Goal: Transaction & Acquisition: Book appointment/travel/reservation

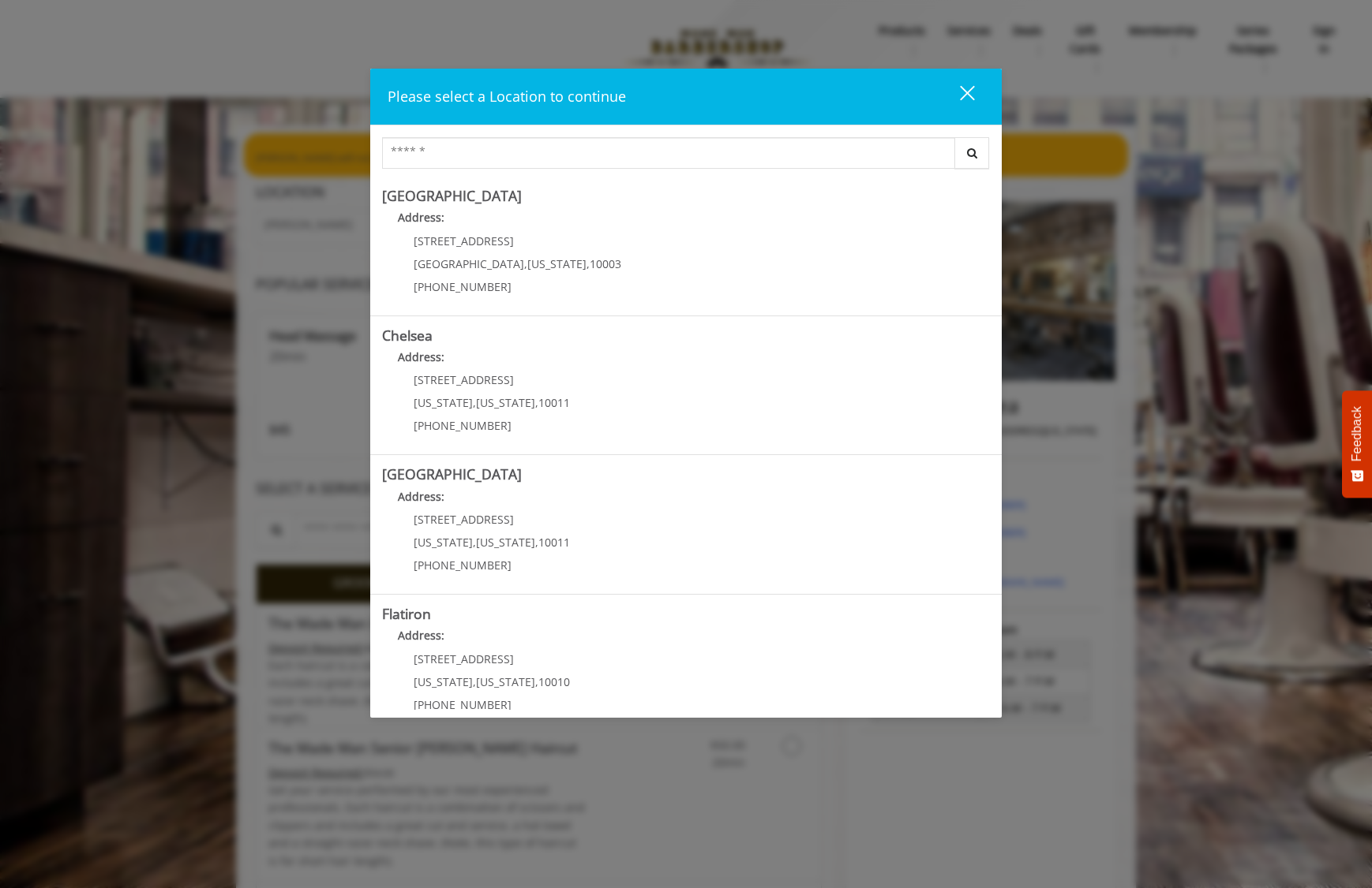
click at [975, 90] on button "close" at bounding box center [958, 96] width 54 height 32
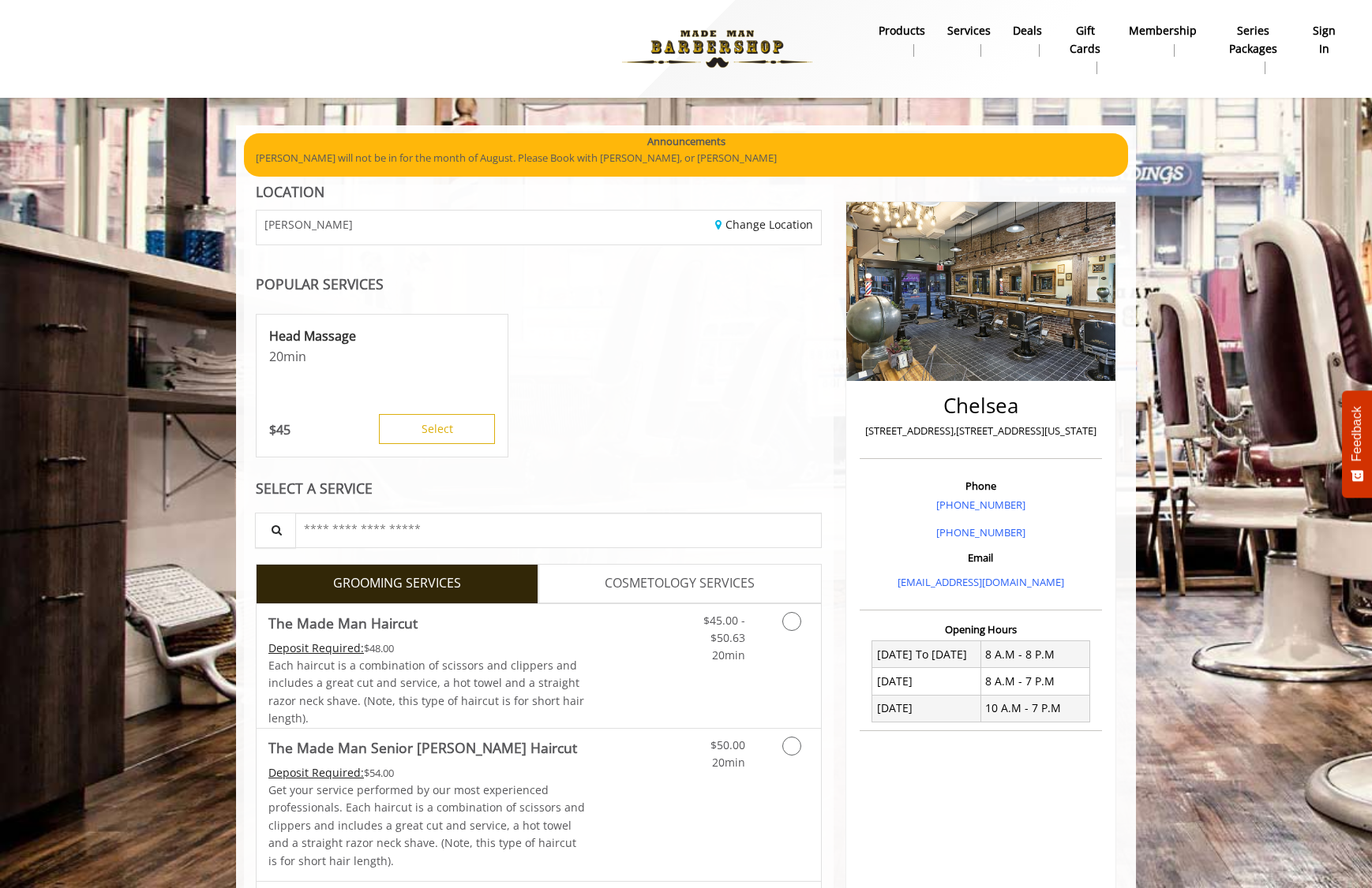
click at [1331, 33] on b "sign in" at bounding box center [1324, 40] width 28 height 35
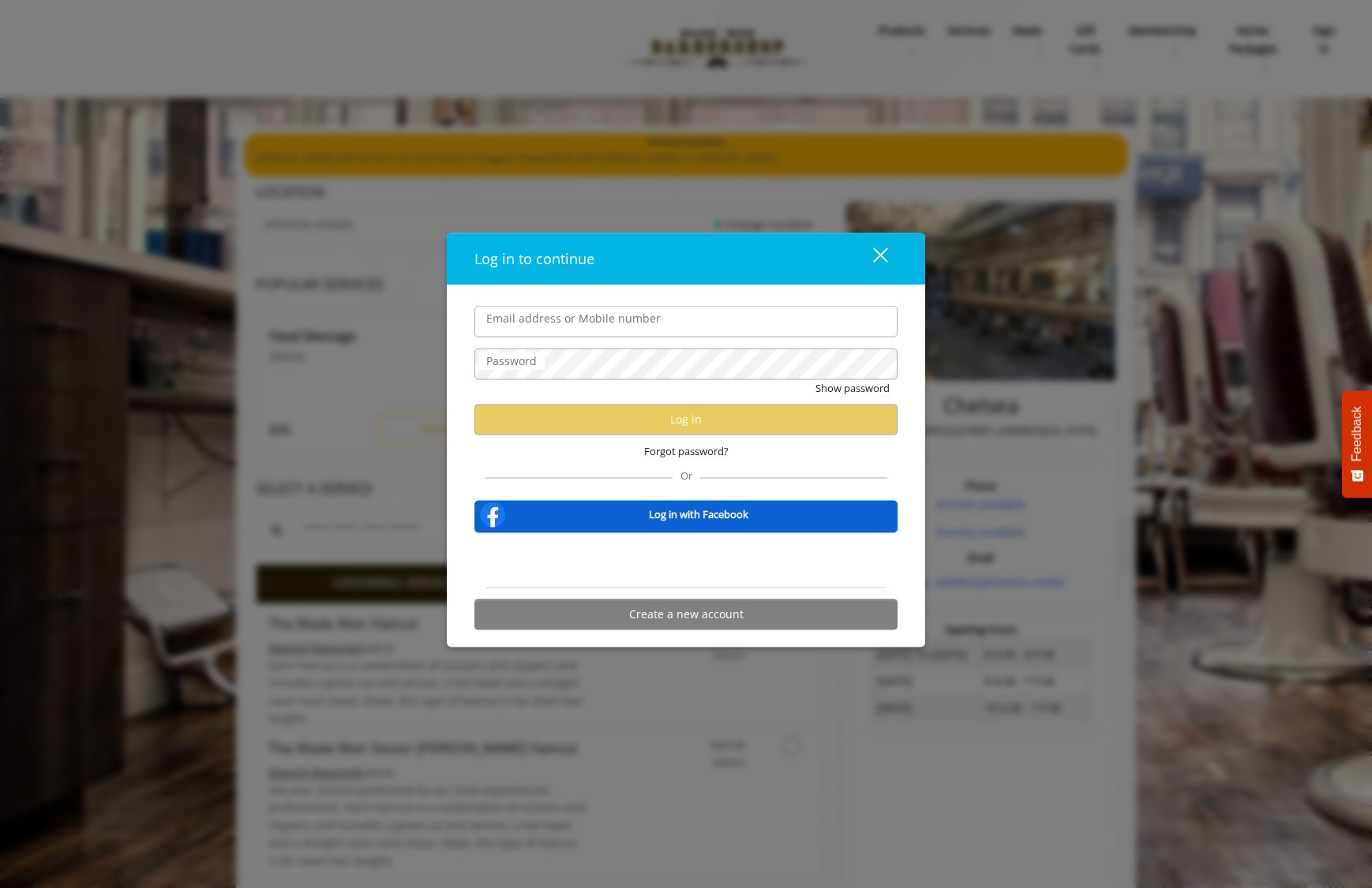
click at [673, 329] on input "Email address or Mobile number" at bounding box center [685, 322] width 423 height 32
click at [702, 321] on input "Email address or Mobile number" at bounding box center [685, 322] width 423 height 32
type input "**********"
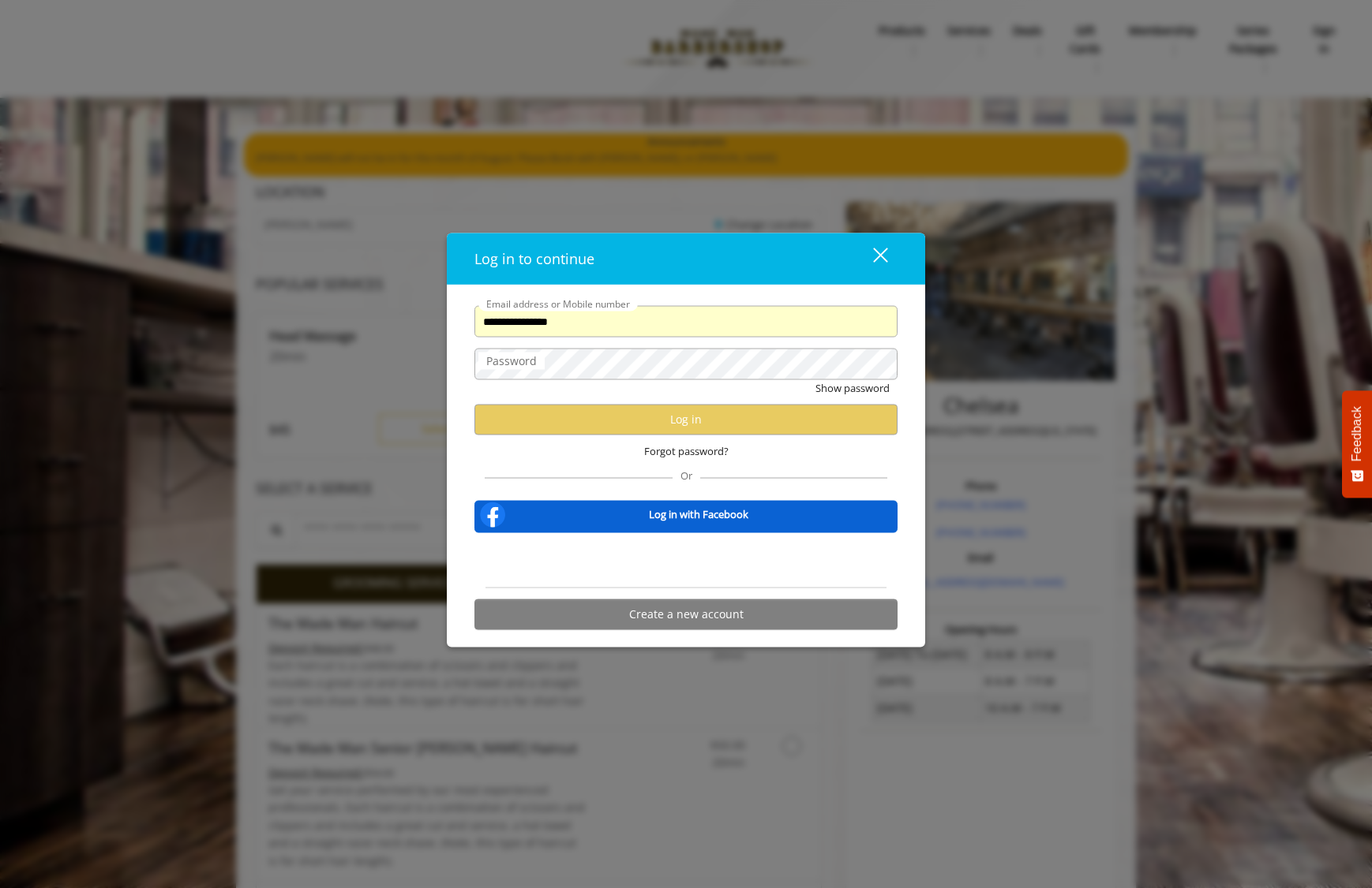
click at [800, 248] on div "Log in to continue" at bounding box center [658, 259] width 369 height 22
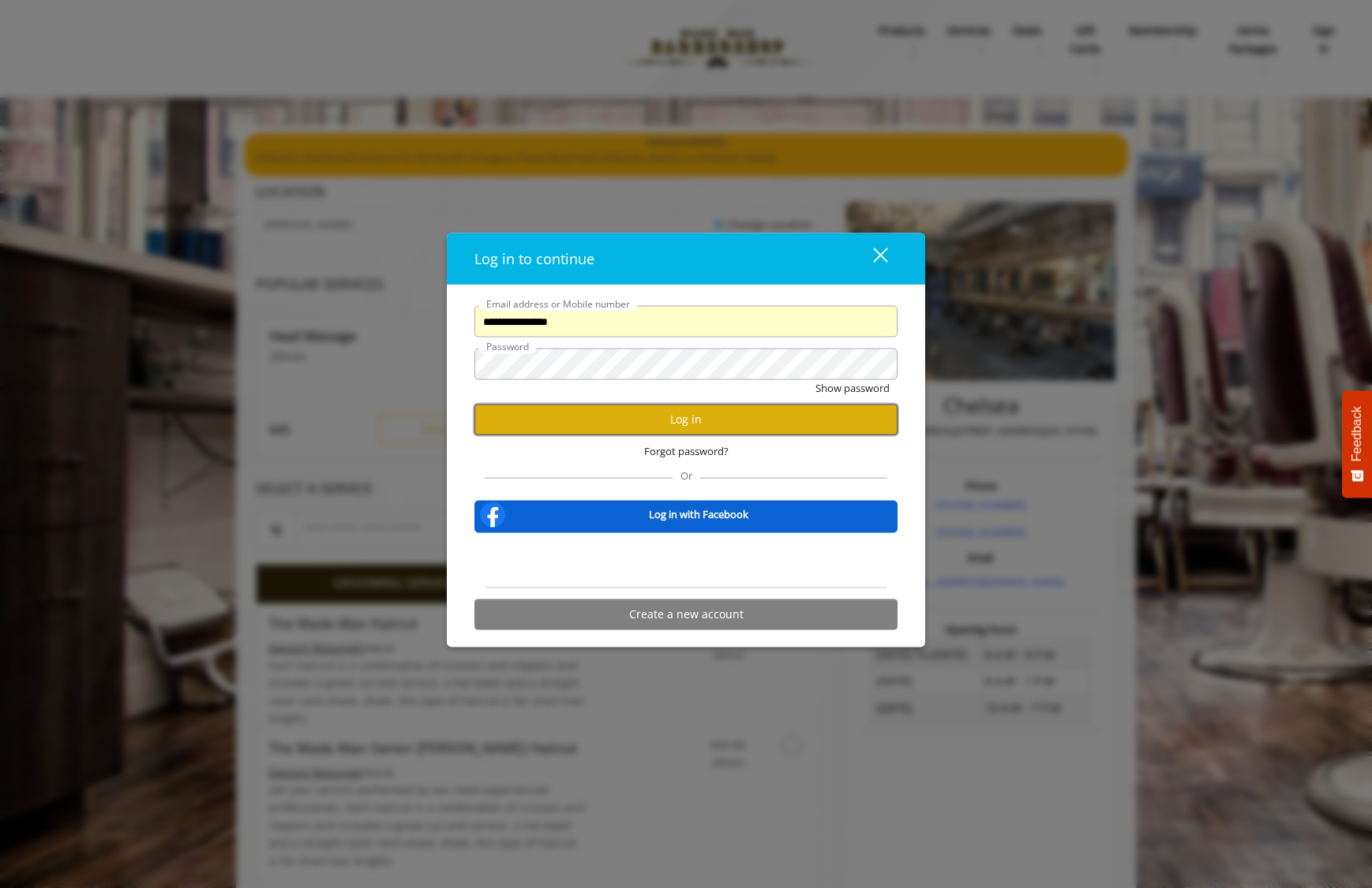
click at [716, 420] on button "Log in" at bounding box center [685, 419] width 423 height 31
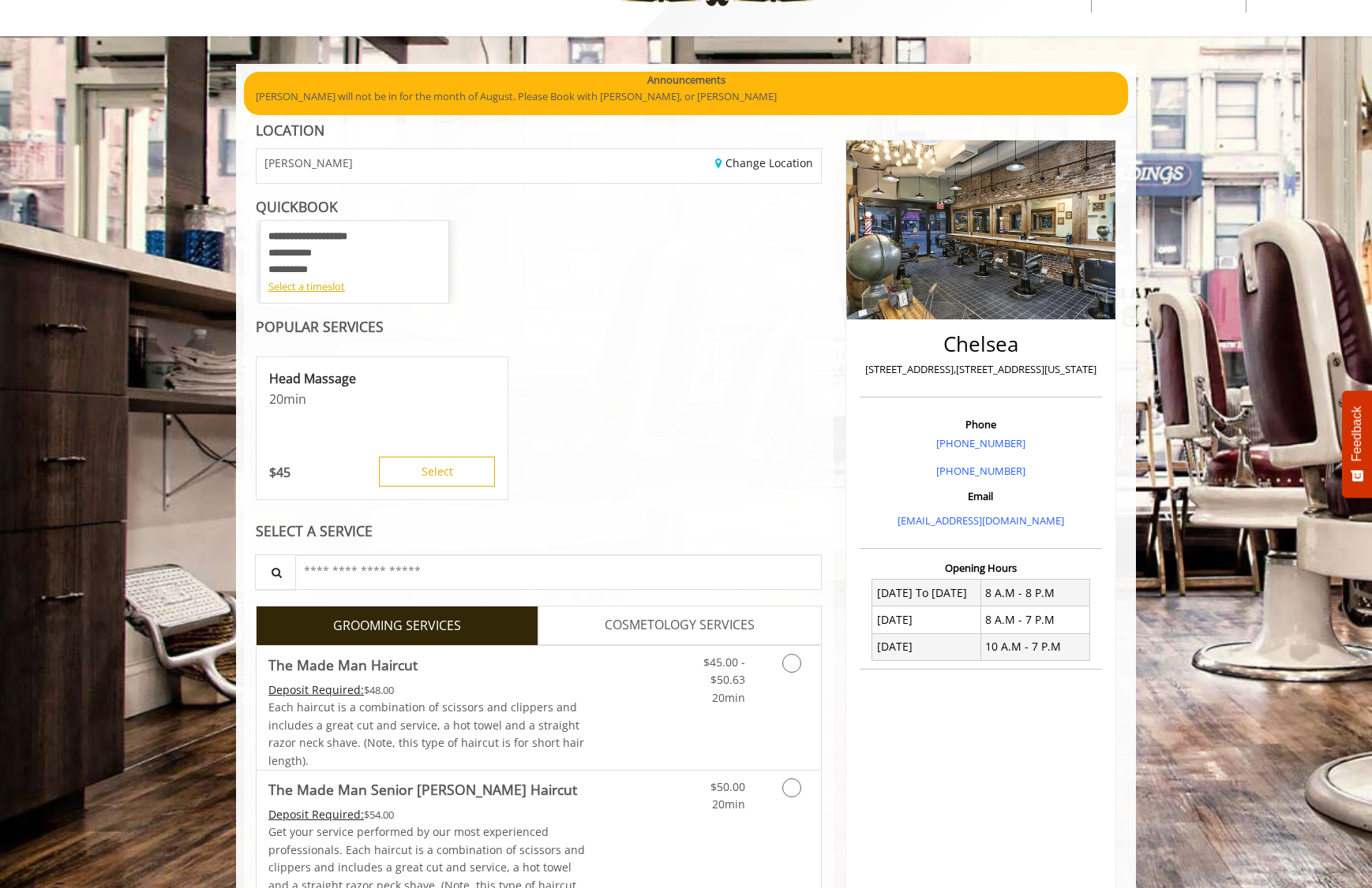
scroll to position [63, 0]
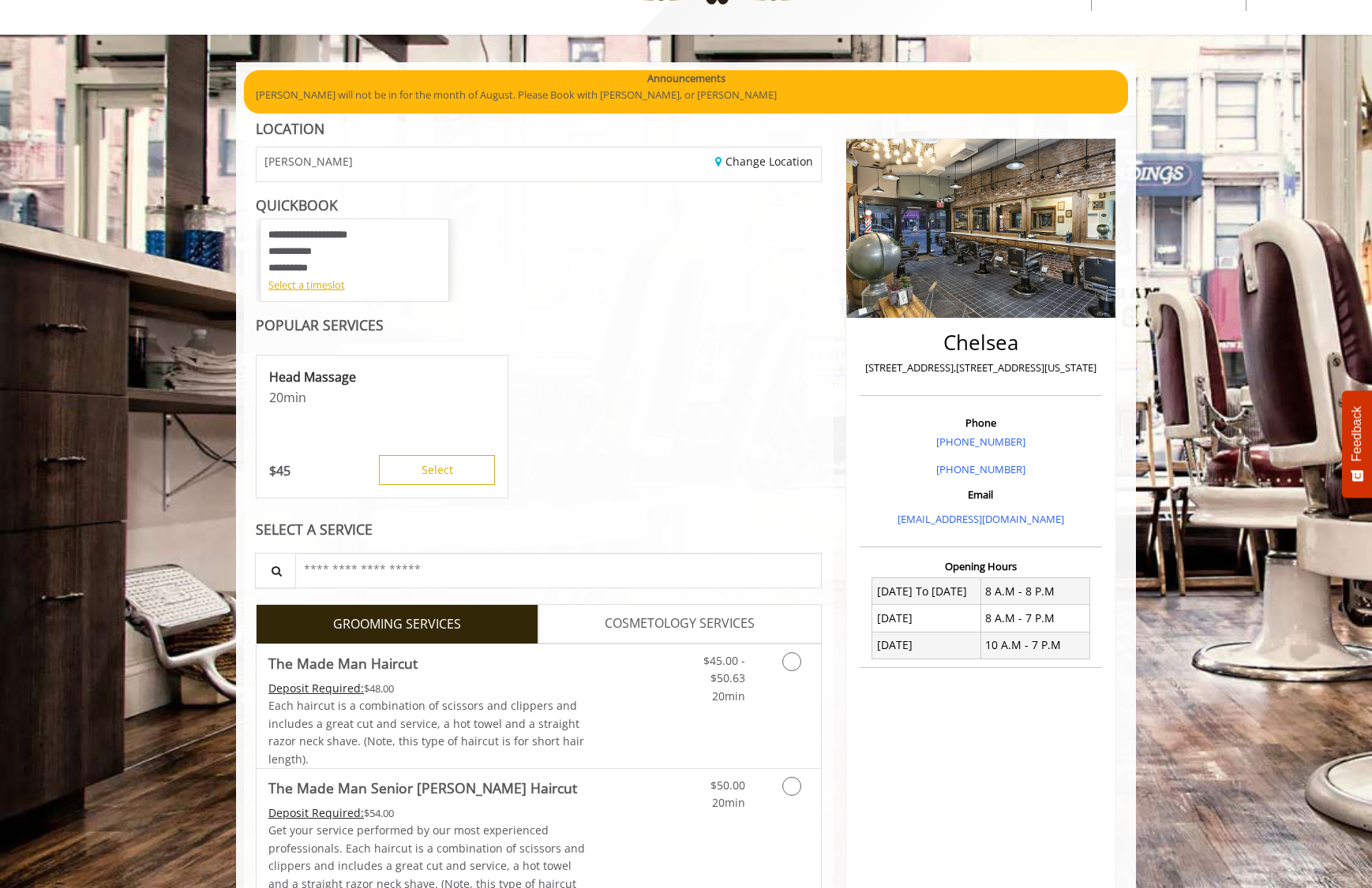
click at [368, 253] on div "**********" at bounding box center [354, 252] width 172 height 49
click at [316, 285] on div "Select a timeslot" at bounding box center [354, 284] width 172 height 16
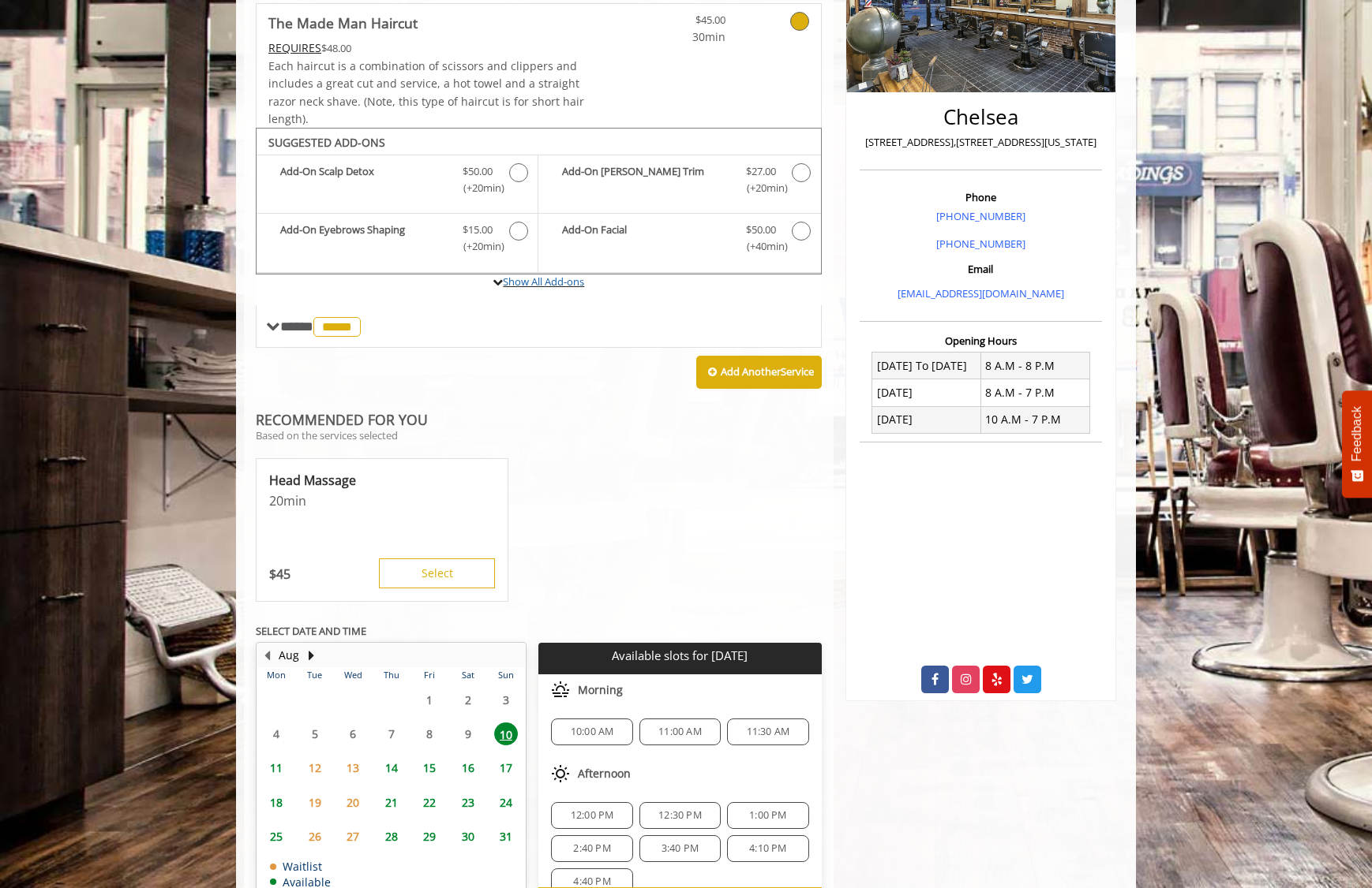
scroll to position [361, 0]
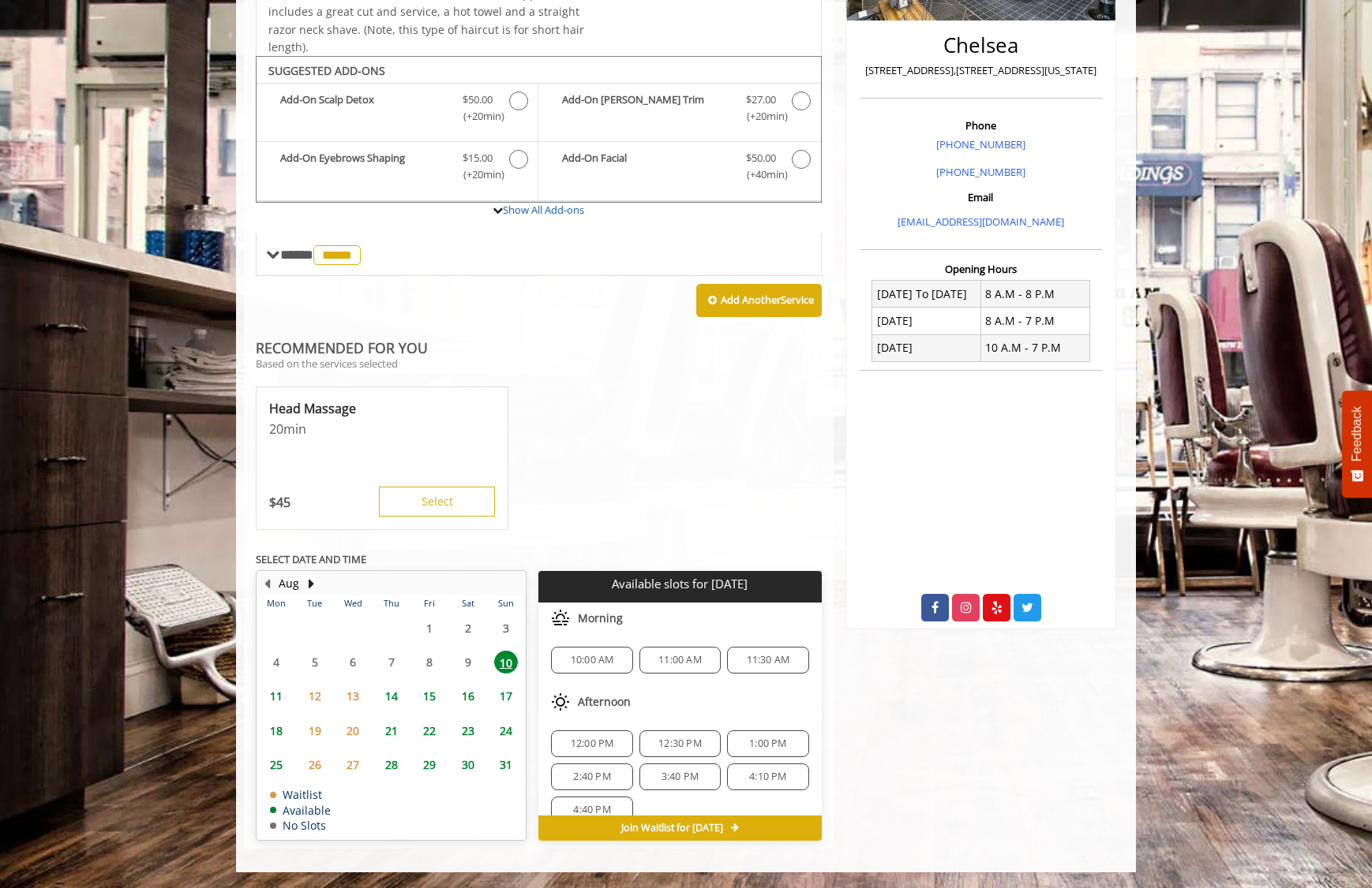
click at [604, 663] on span "10:00 AM" at bounding box center [593, 660] width 43 height 13
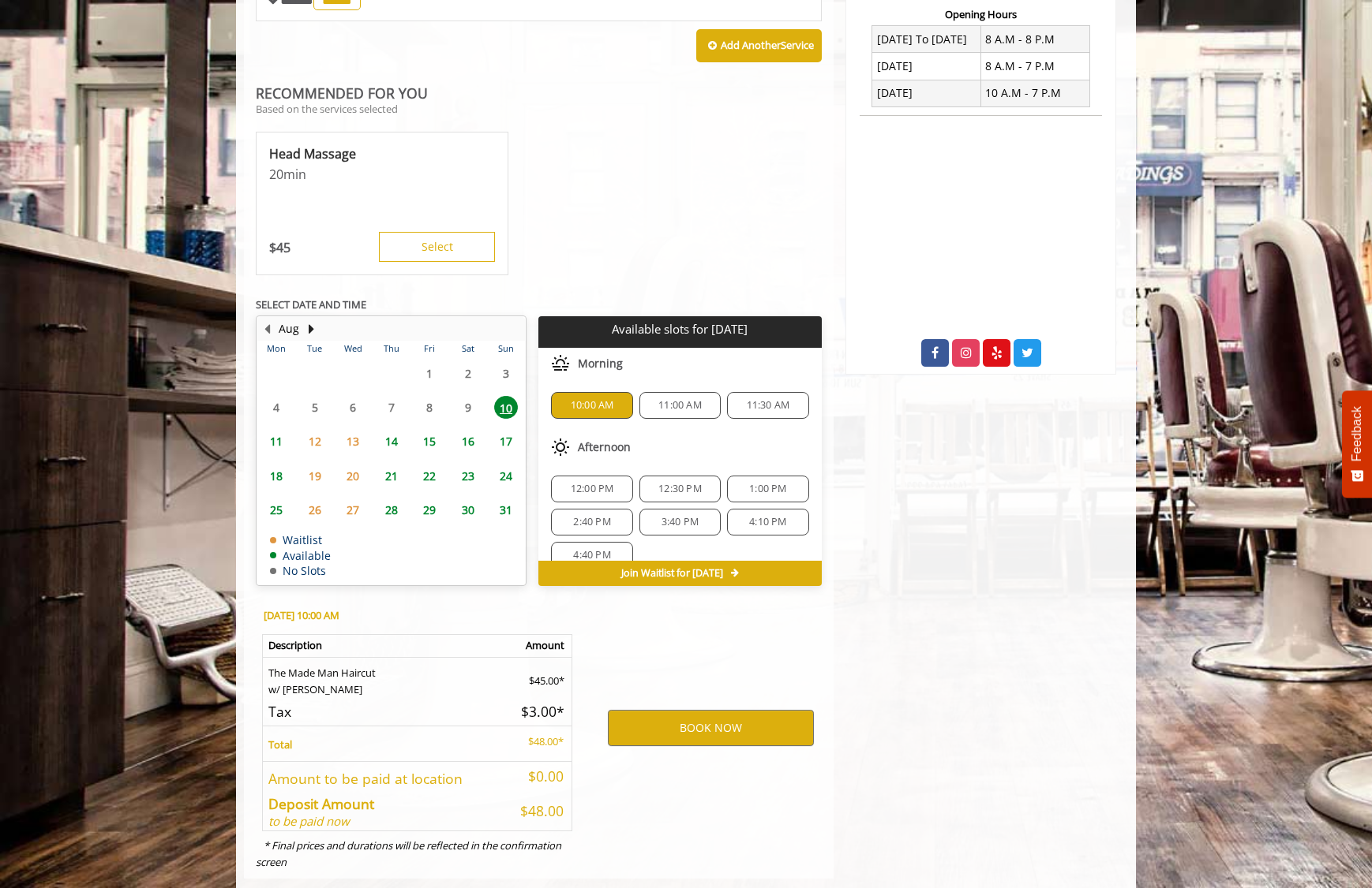
scroll to position [645, 0]
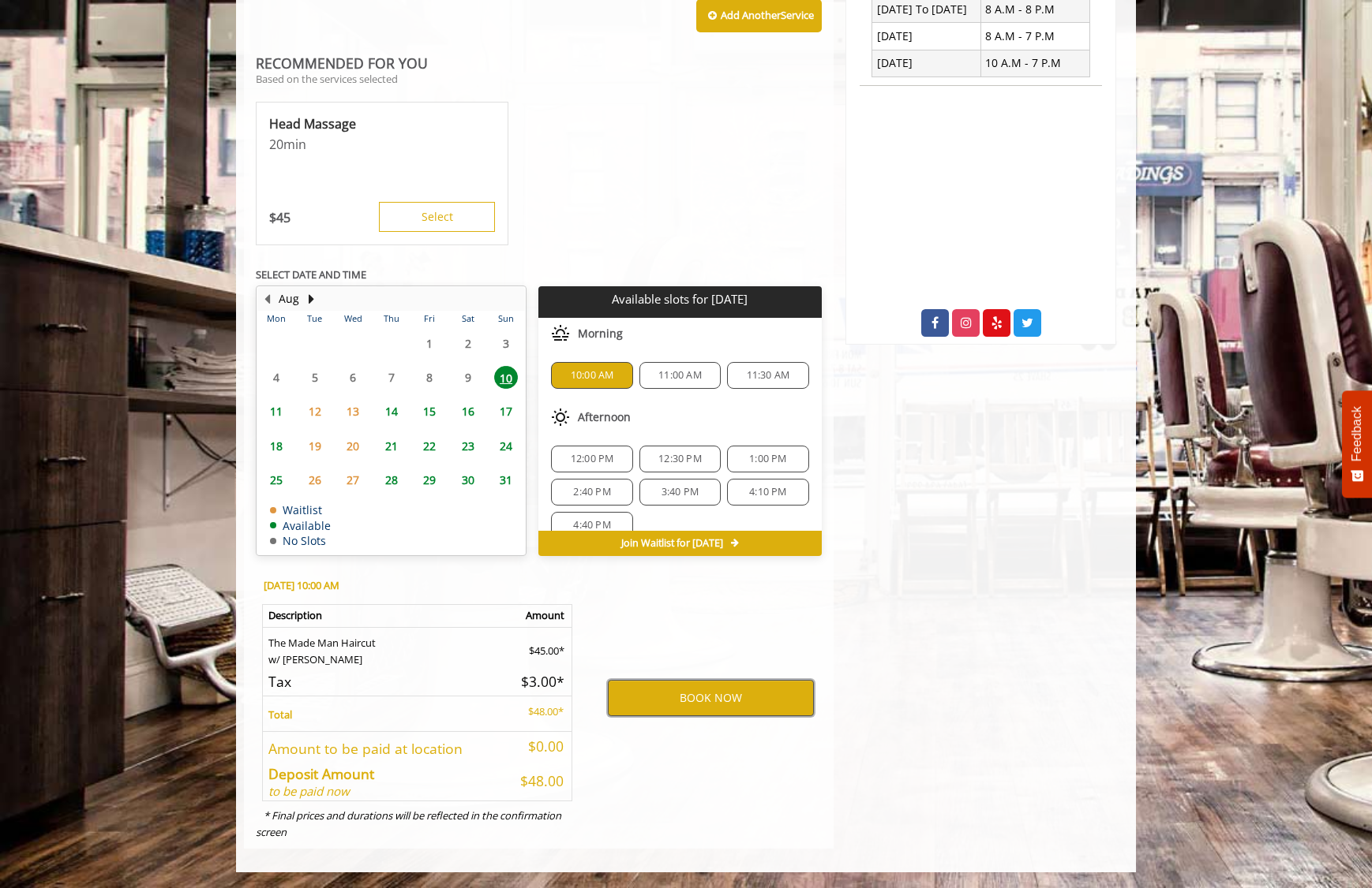
click at [734, 706] on button "BOOK NOW" at bounding box center [711, 699] width 206 height 36
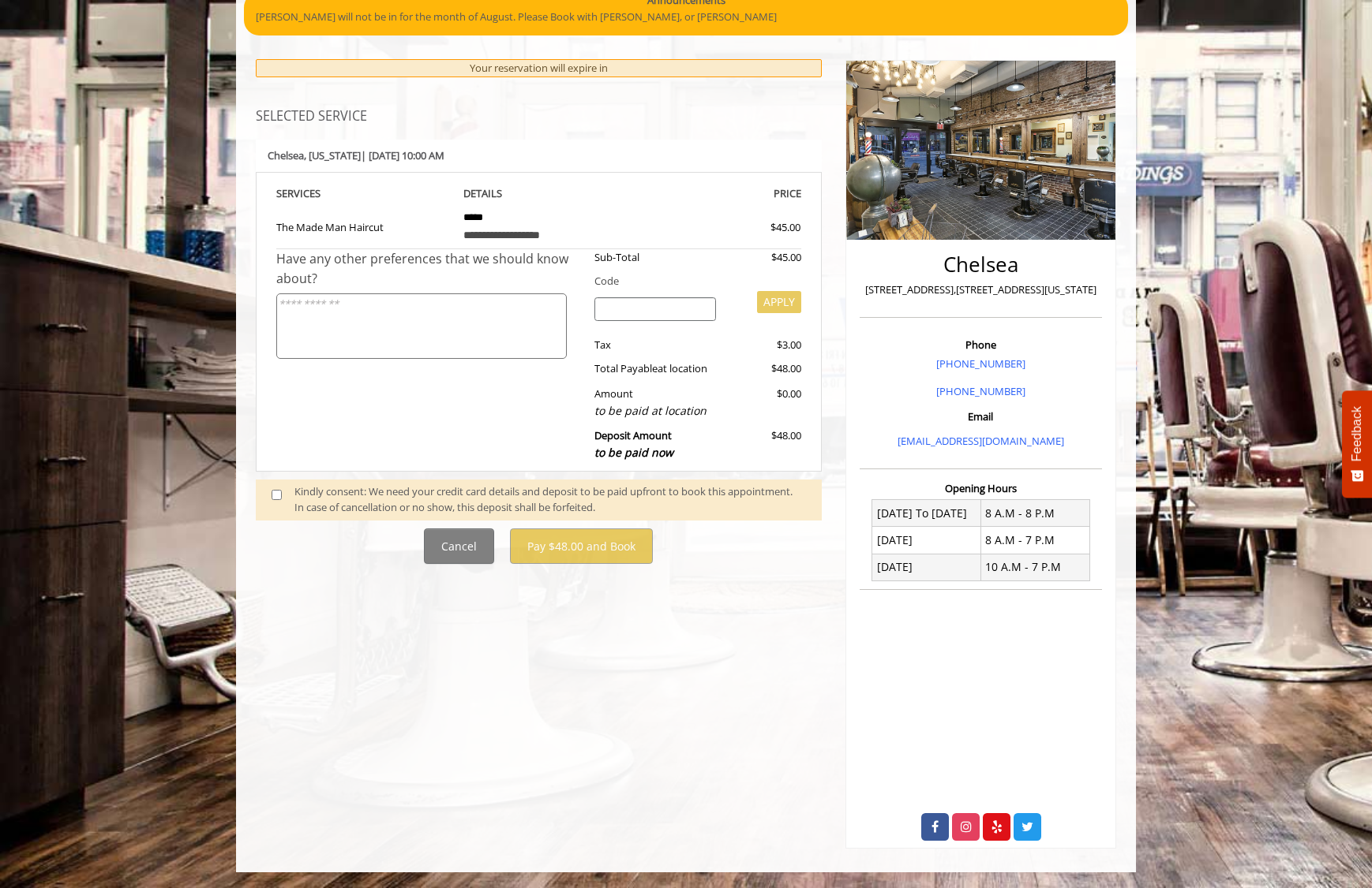
scroll to position [0, 0]
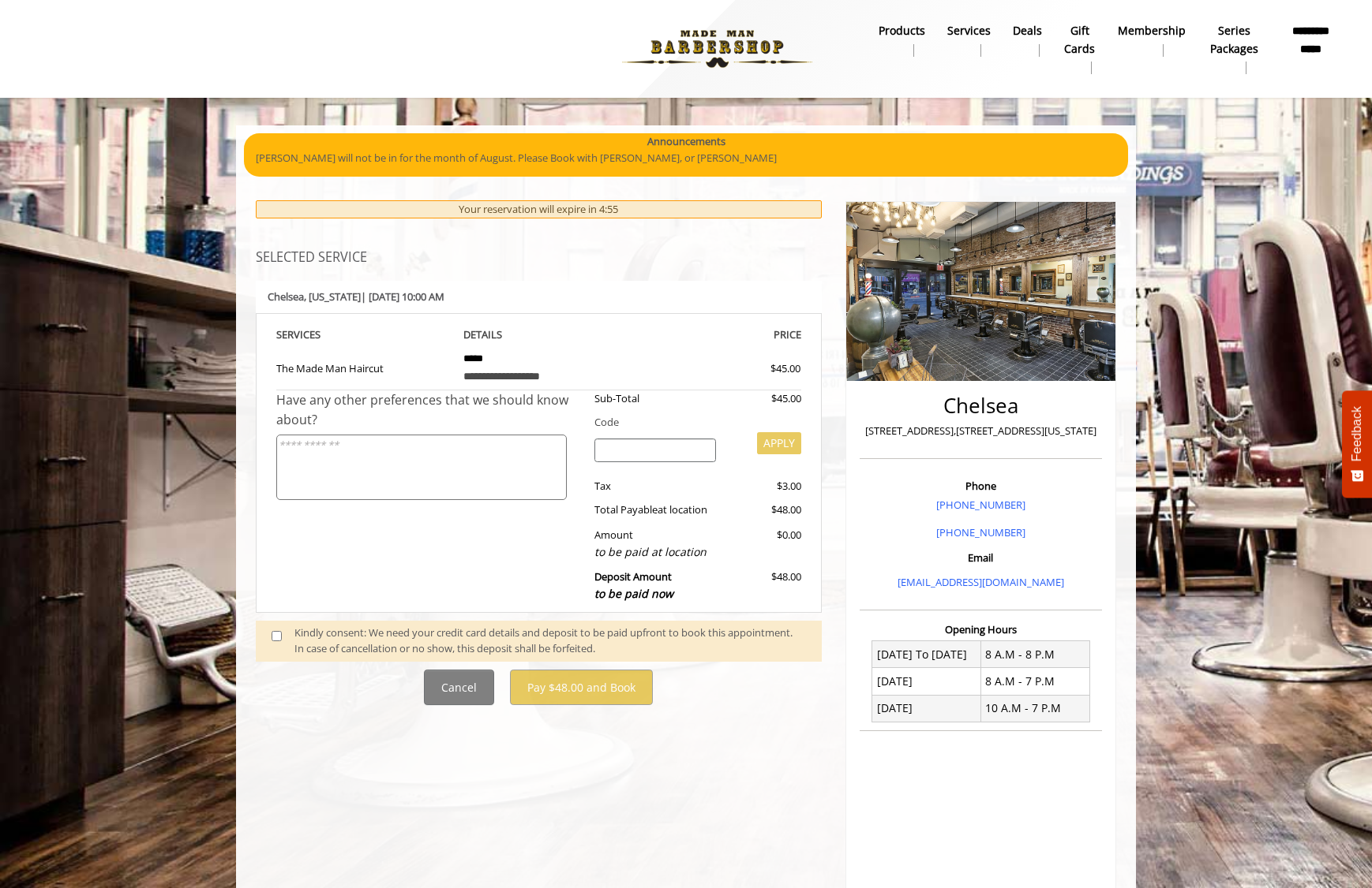
click at [275, 641] on span at bounding box center [283, 642] width 47 height 33
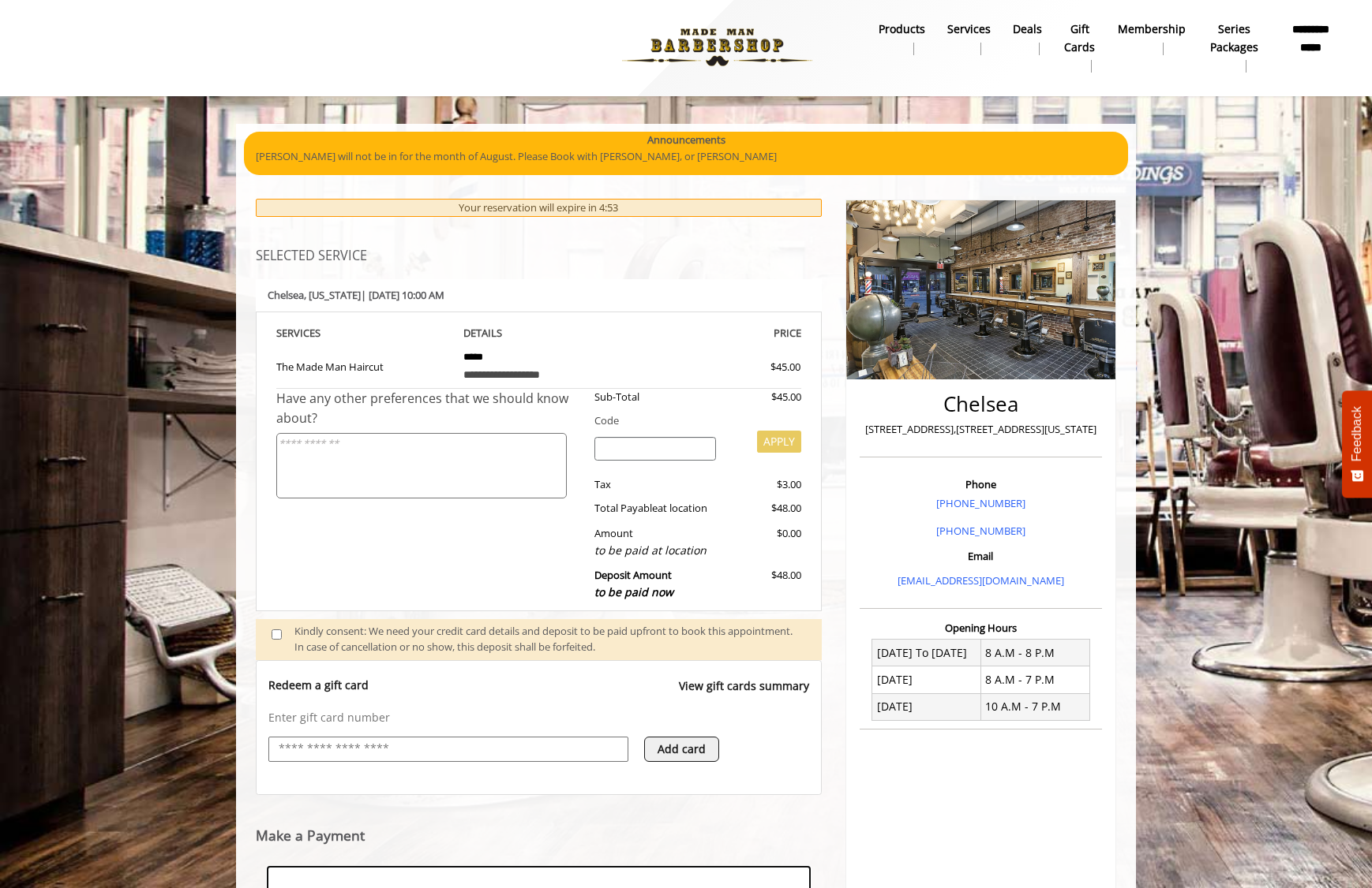
click at [481, 759] on div at bounding box center [448, 749] width 360 height 25
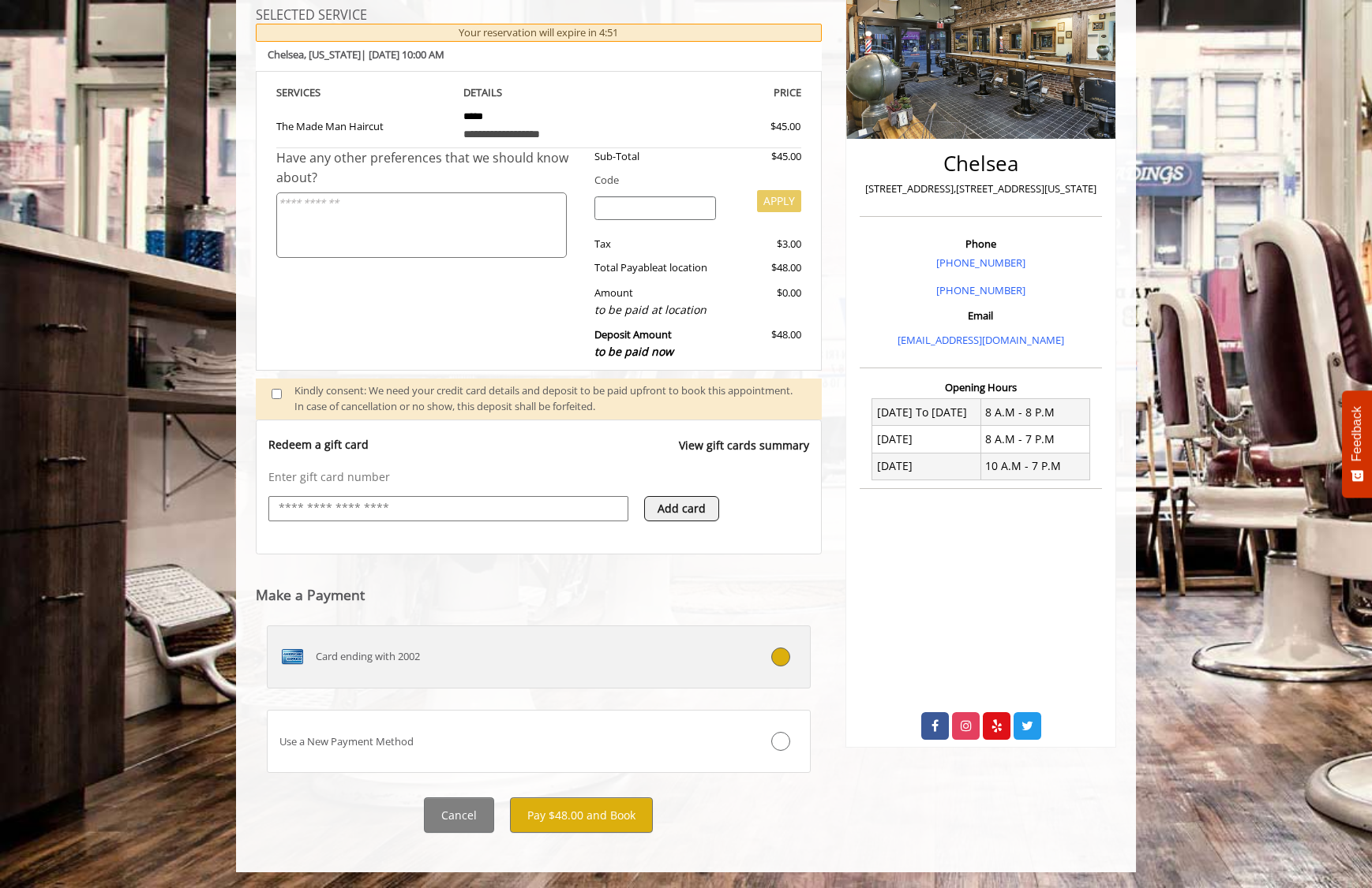
click at [538, 651] on div "Card ending with 2002" at bounding box center [493, 657] width 452 height 25
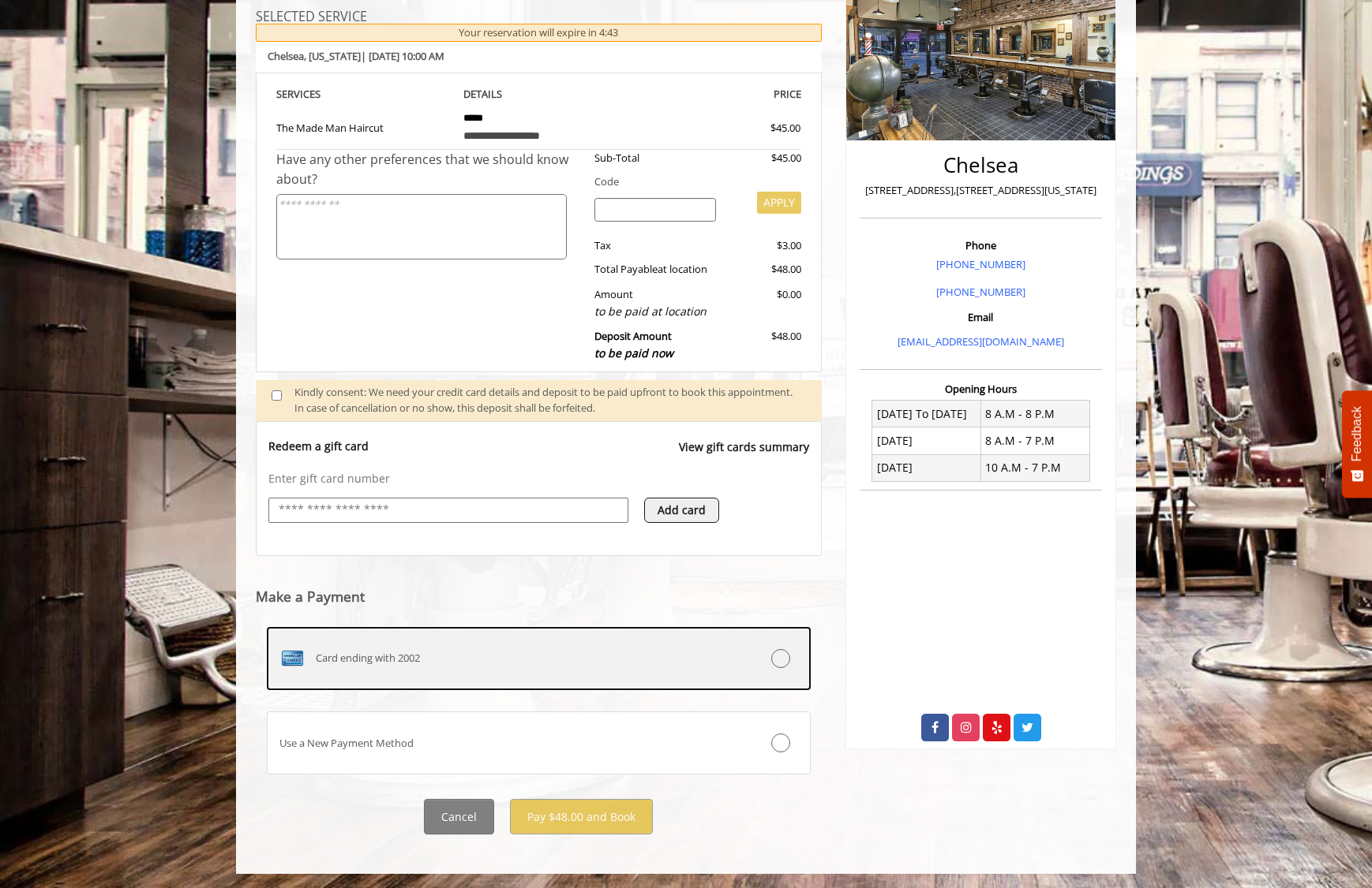
scroll to position [242, 0]
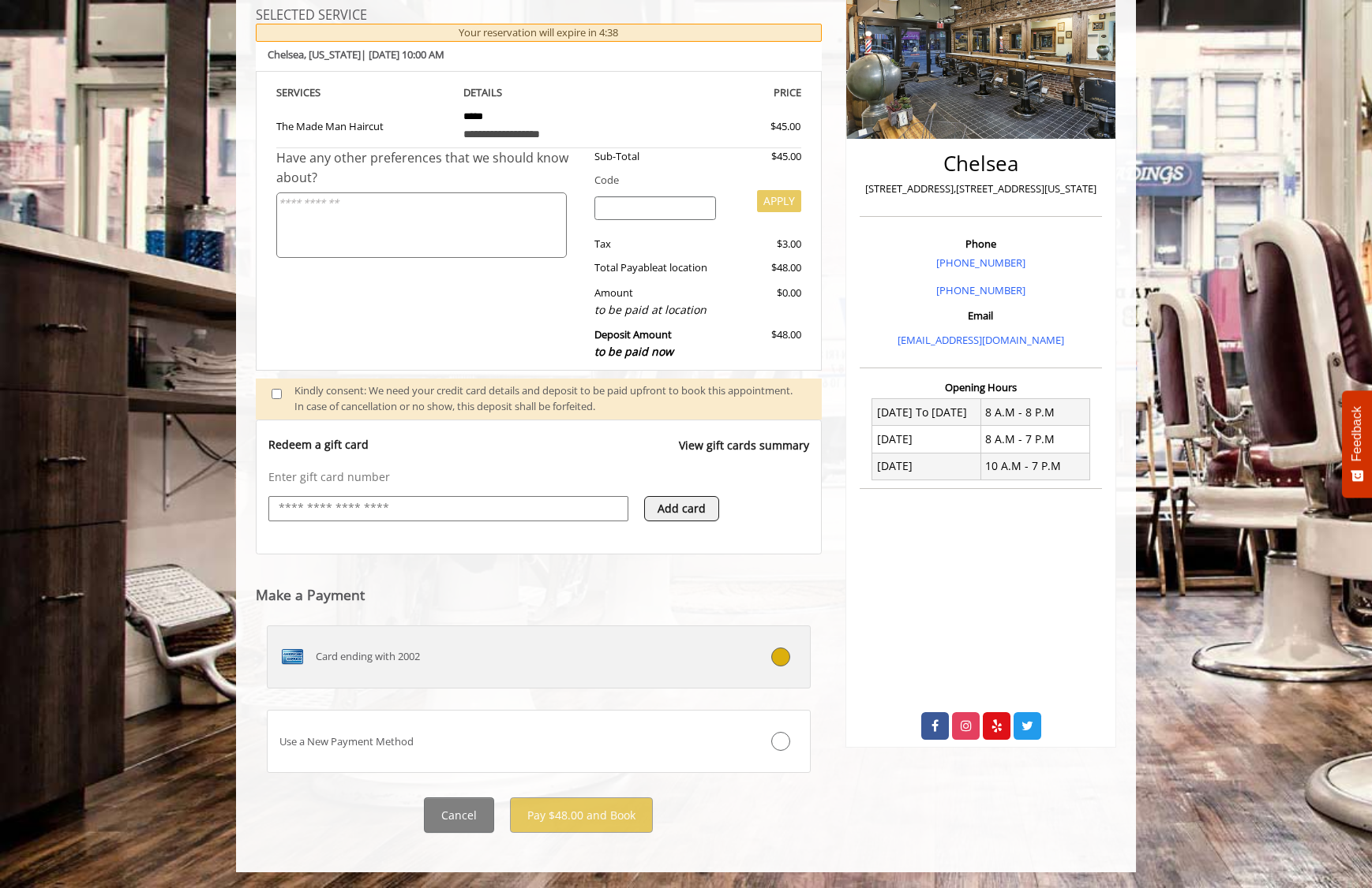
click at [789, 664] on div at bounding box center [764, 657] width 90 height 19
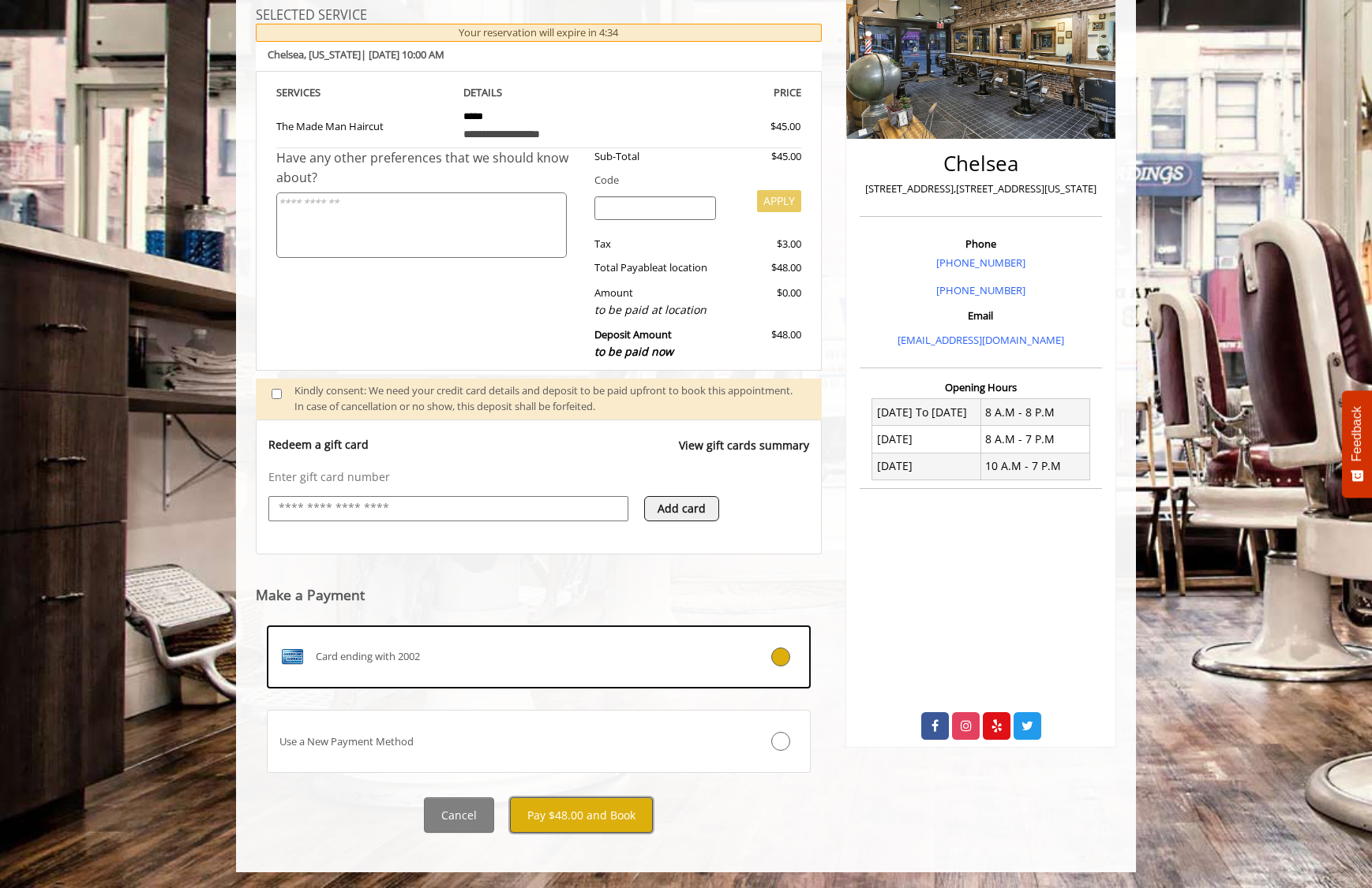
click at [595, 808] on button "Pay $48.00 and Book" at bounding box center [580, 815] width 143 height 35
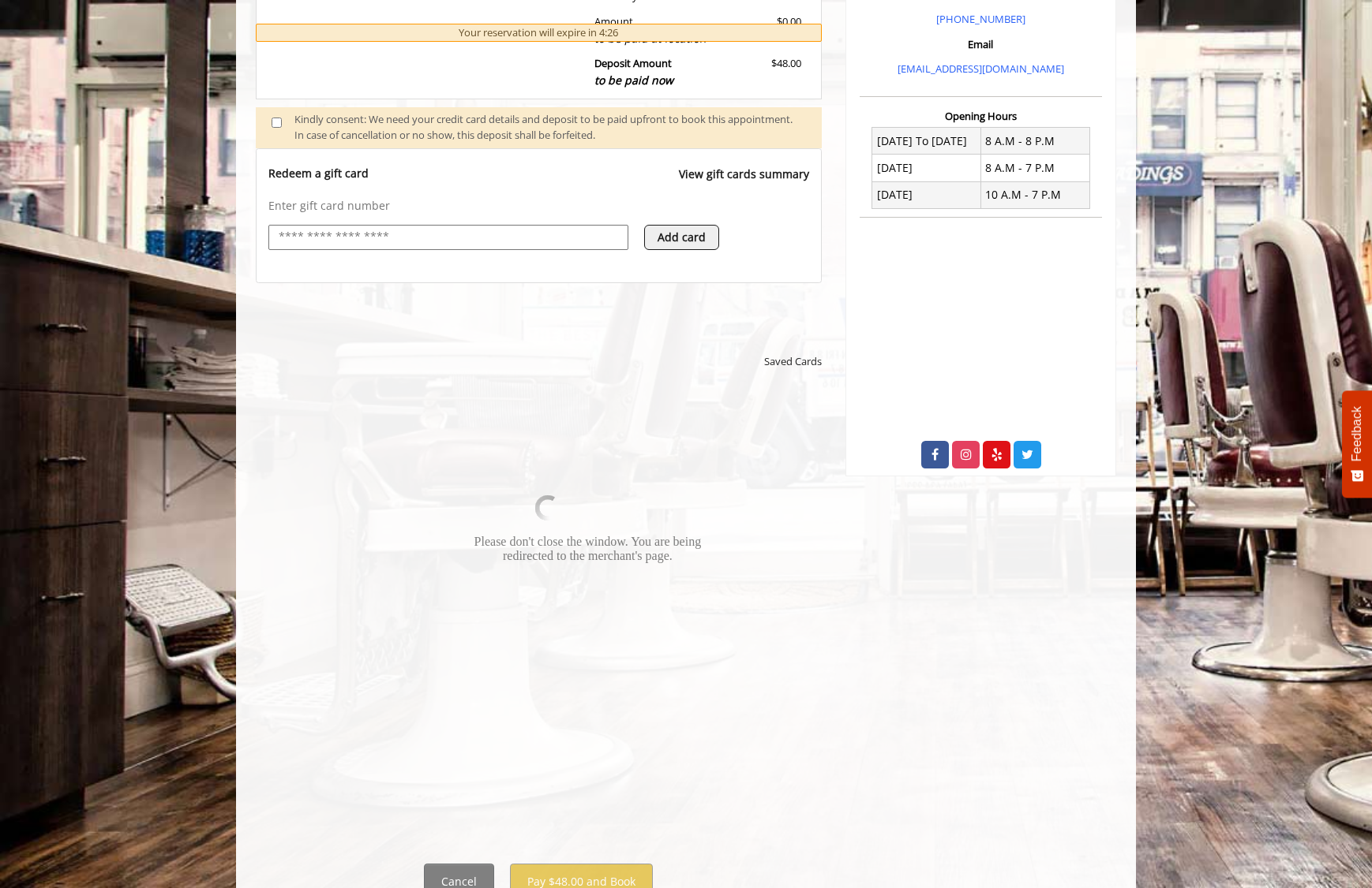
scroll to position [514, 0]
